Goal: Book appointment/travel/reservation

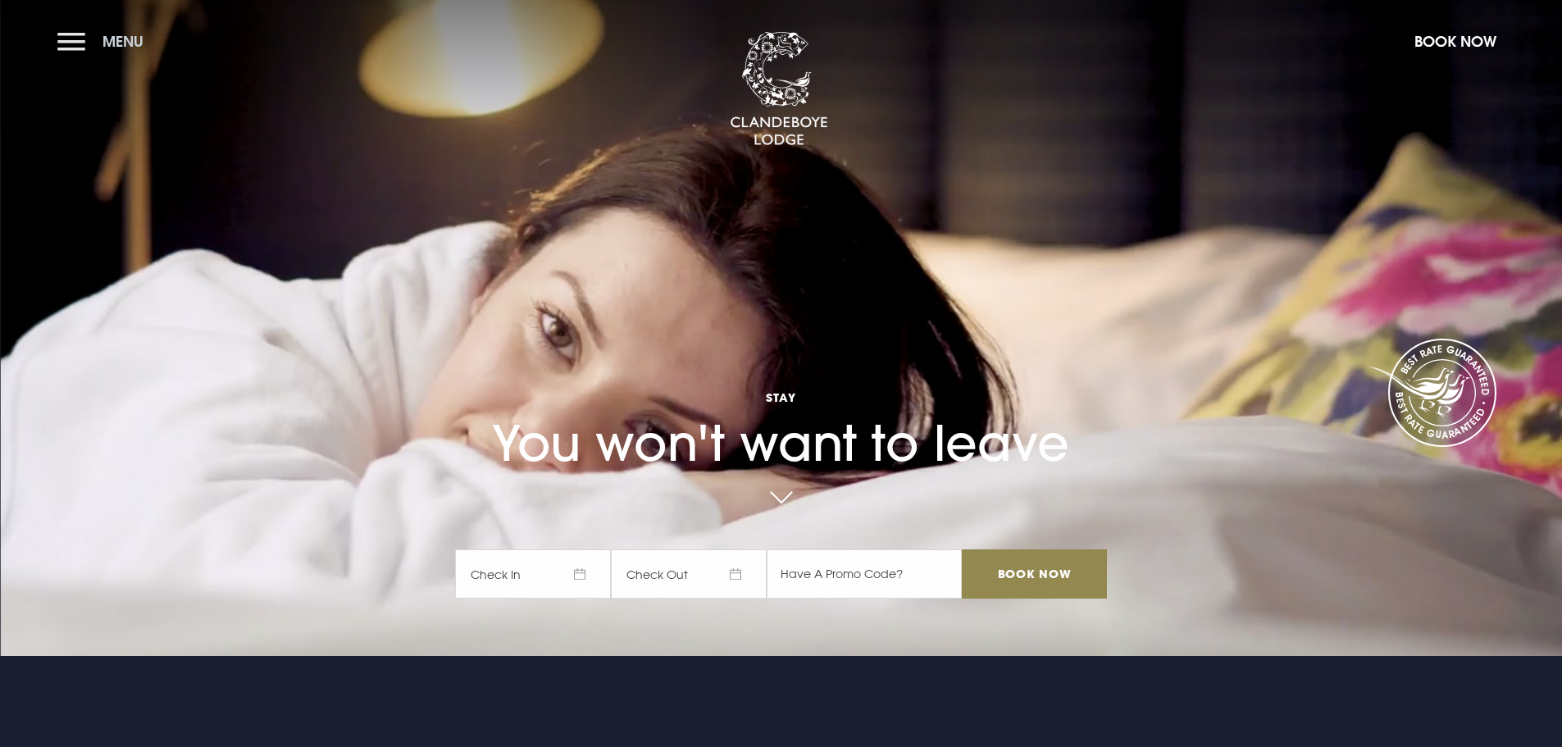
click at [64, 44] on button "Menu" at bounding box center [104, 41] width 94 height 35
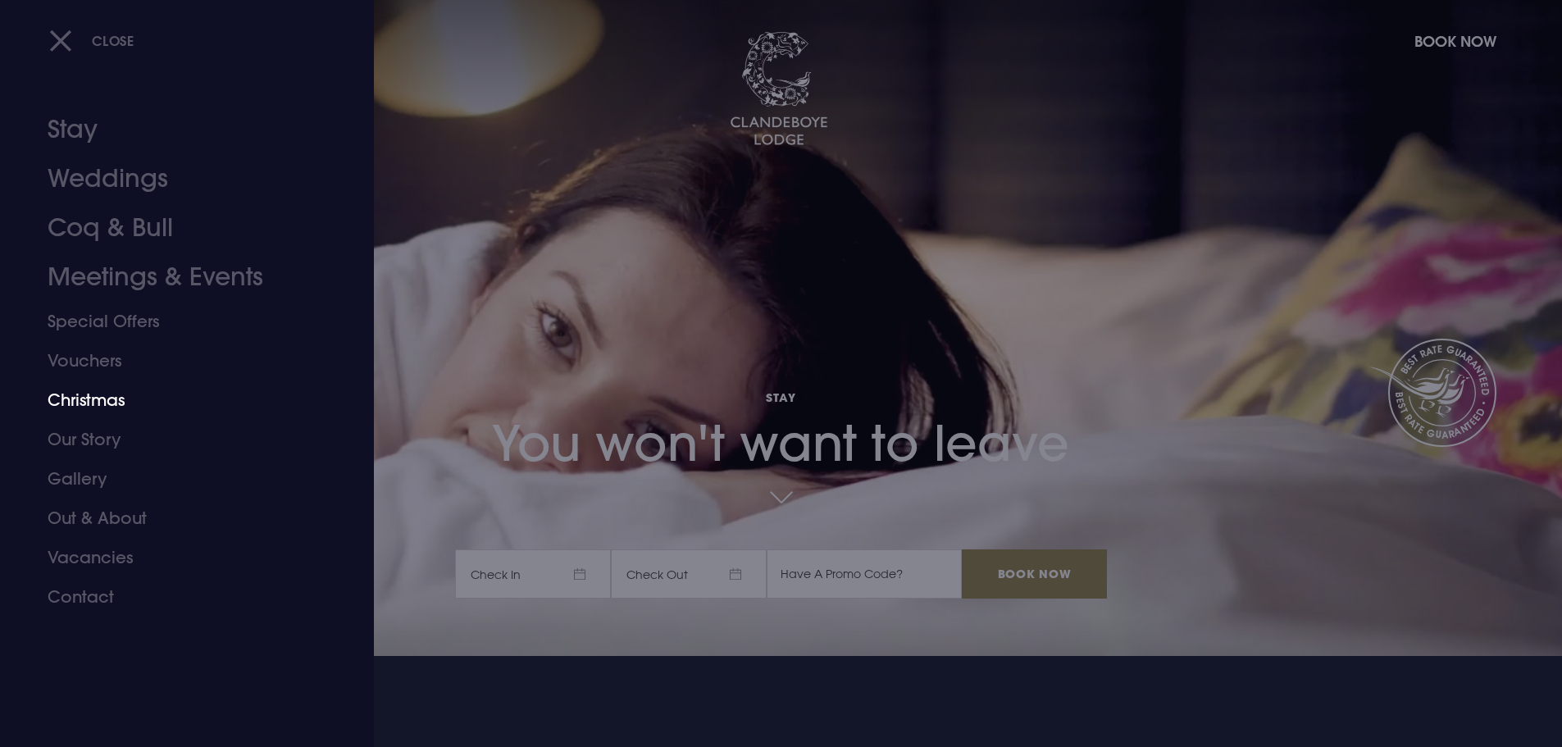
click at [75, 399] on link "Christmas" at bounding box center [177, 399] width 259 height 39
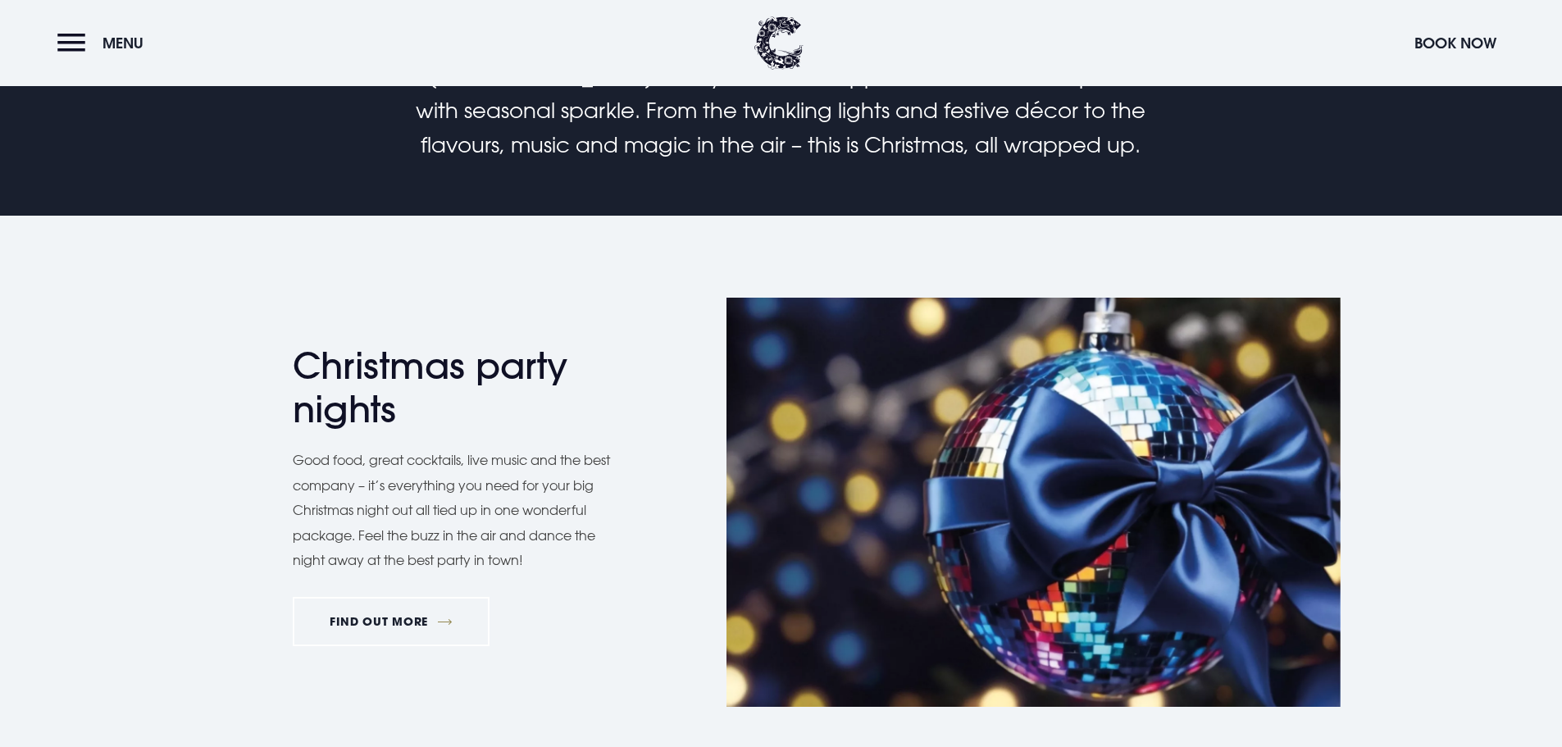
scroll to position [902, 0]
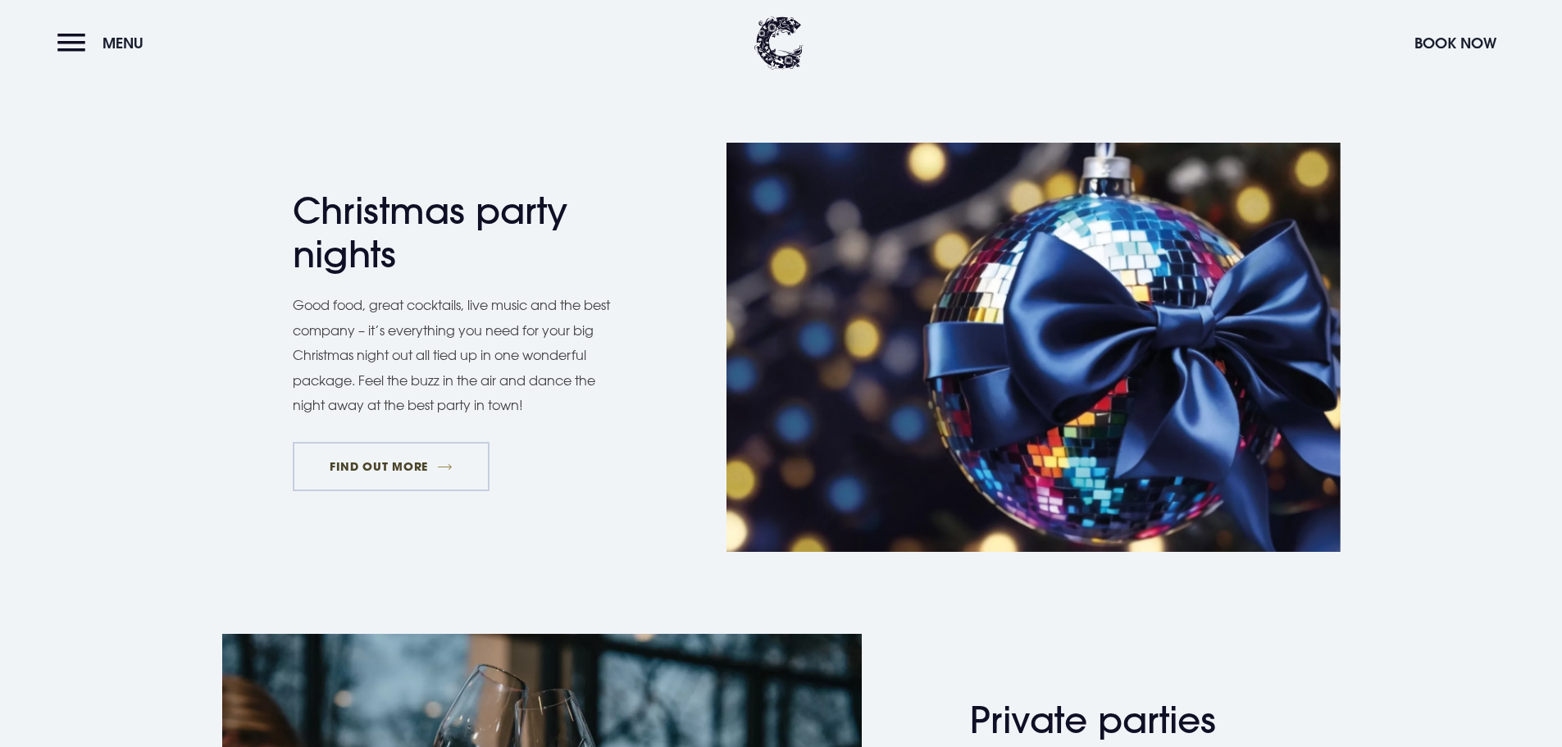
click at [396, 446] on link "FIND OUT MORE" at bounding box center [392, 466] width 198 height 49
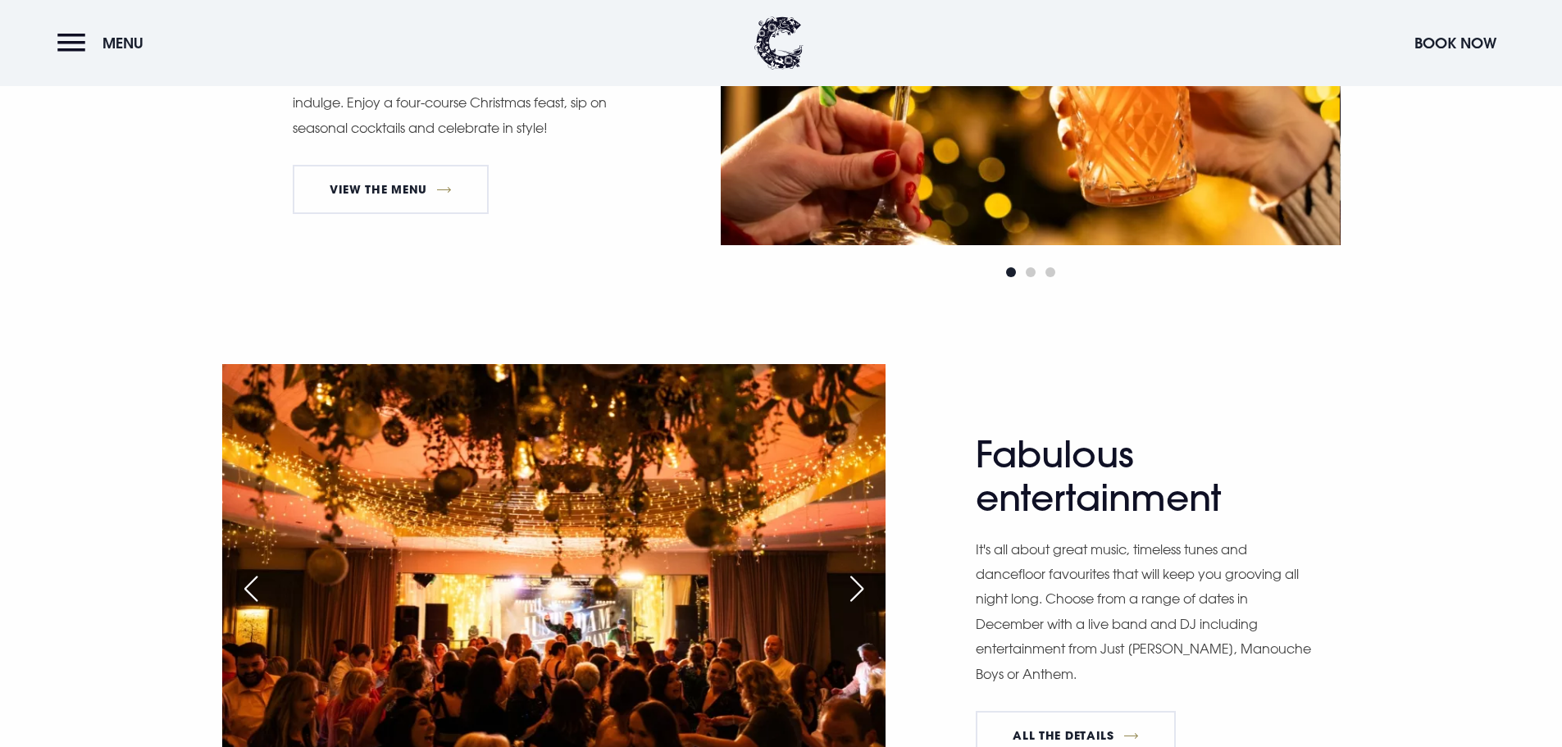
scroll to position [1230, 0]
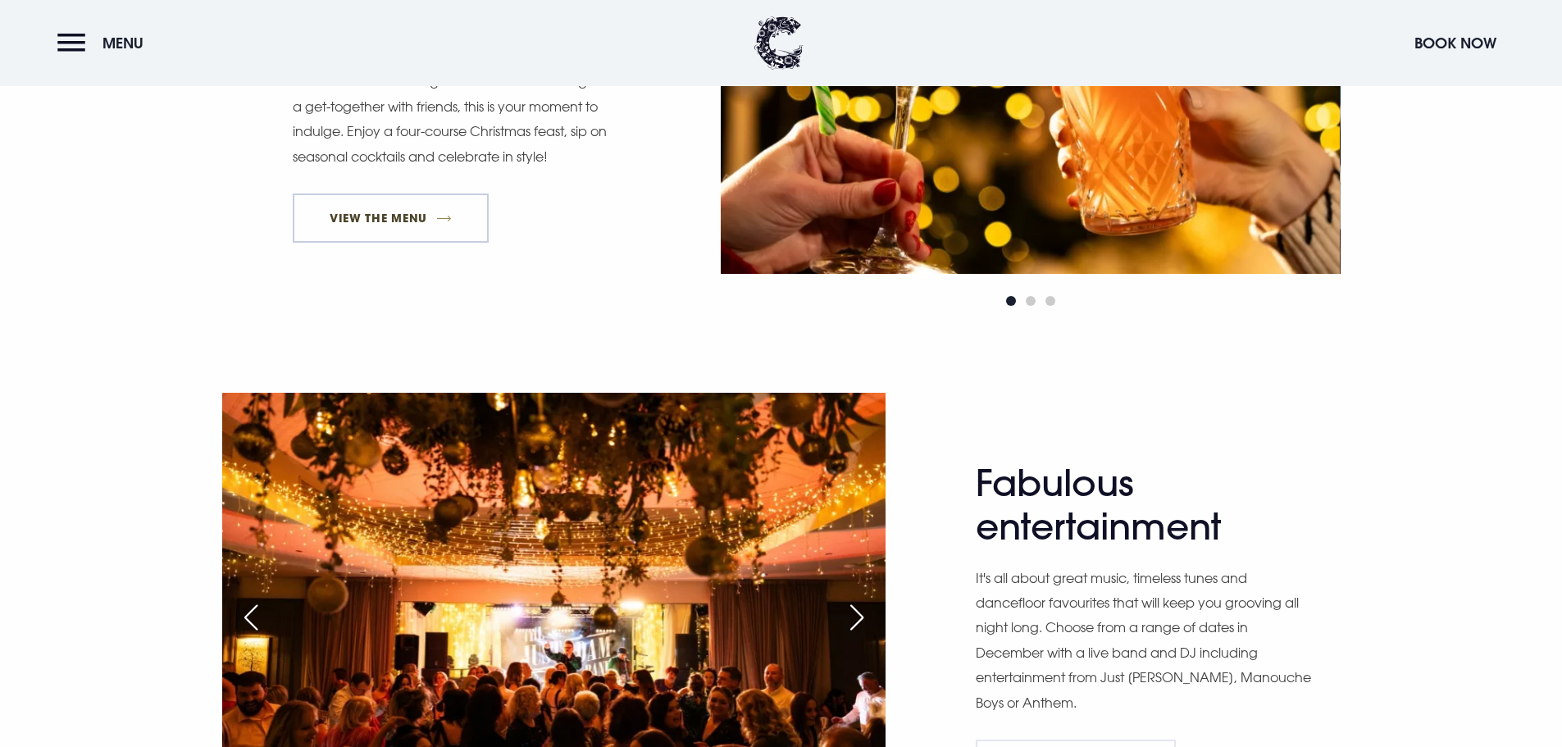
click at [358, 212] on link "View The Menu" at bounding box center [391, 218] width 197 height 49
